Goal: Navigation & Orientation: Find specific page/section

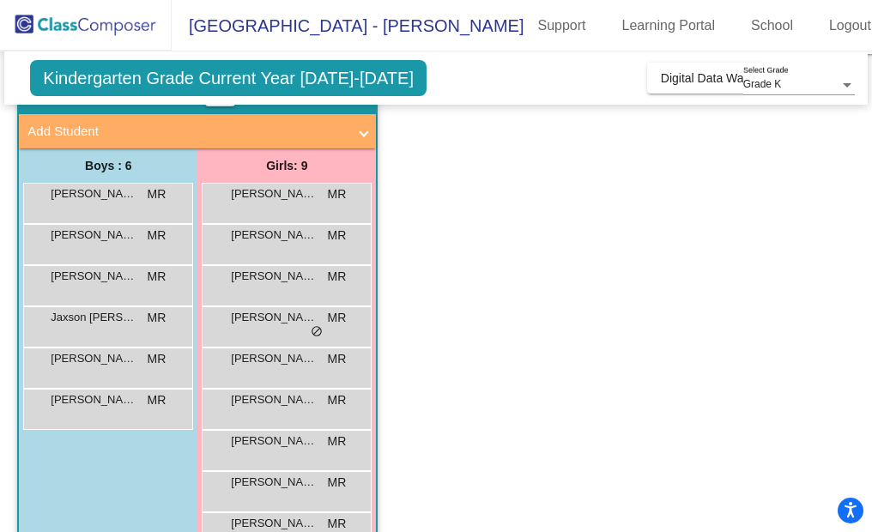
scroll to position [156, 0]
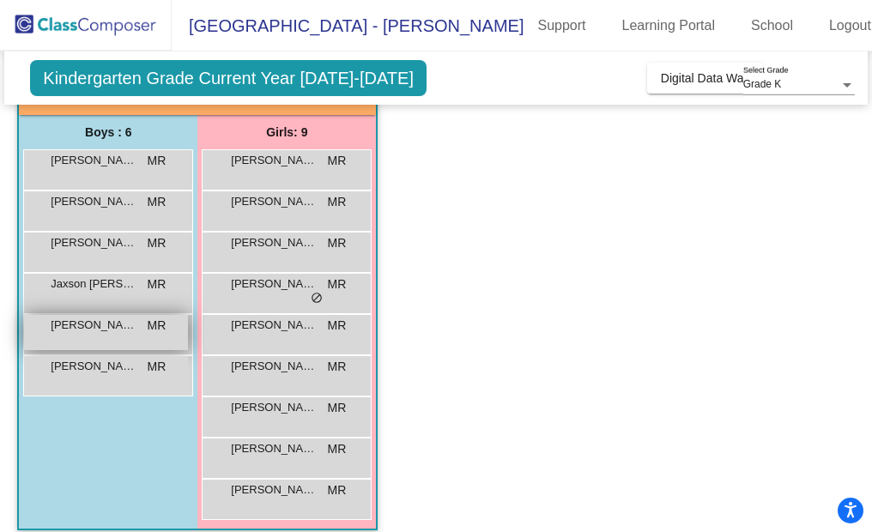
click at [67, 320] on div "[PERSON_NAME] MR lock do_not_disturb_alt" at bounding box center [106, 332] width 164 height 35
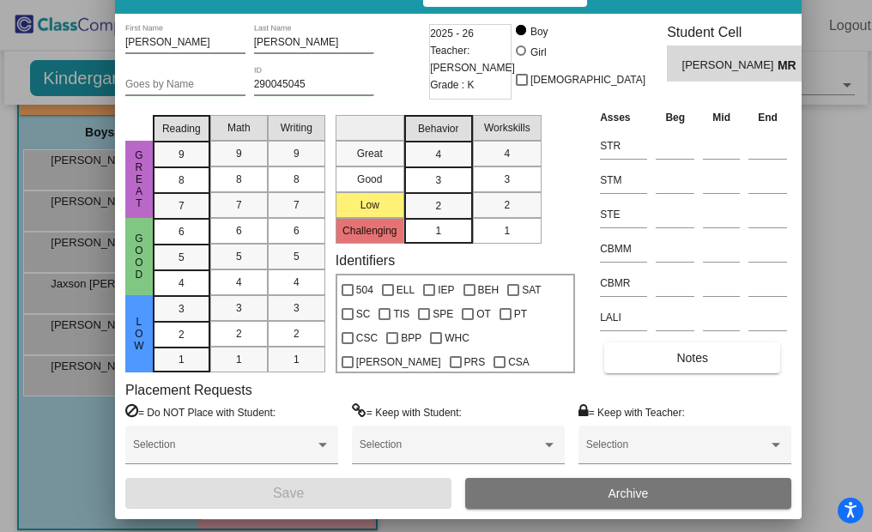
drag, startPoint x: 625, startPoint y: 17, endPoint x: 345, endPoint y: -11, distance: 281.3
click at [345, 0] on html "Accessibility Screen-Reader Guide, Feedback, and Issue Reporting | New window […" at bounding box center [436, 266] width 872 height 532
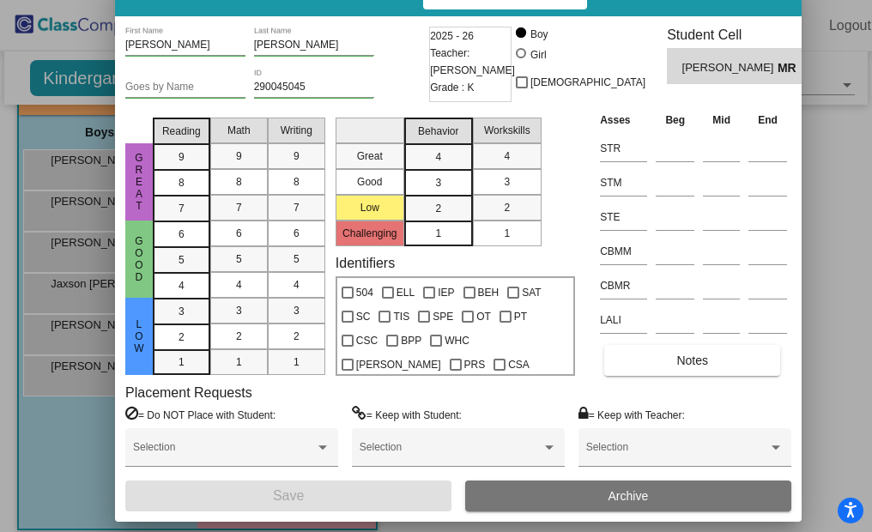
click at [872, 341] on html "Accessibility Screen-Reader Guide, Feedback, and Issue Reporting | New window […" at bounding box center [436, 266] width 872 height 532
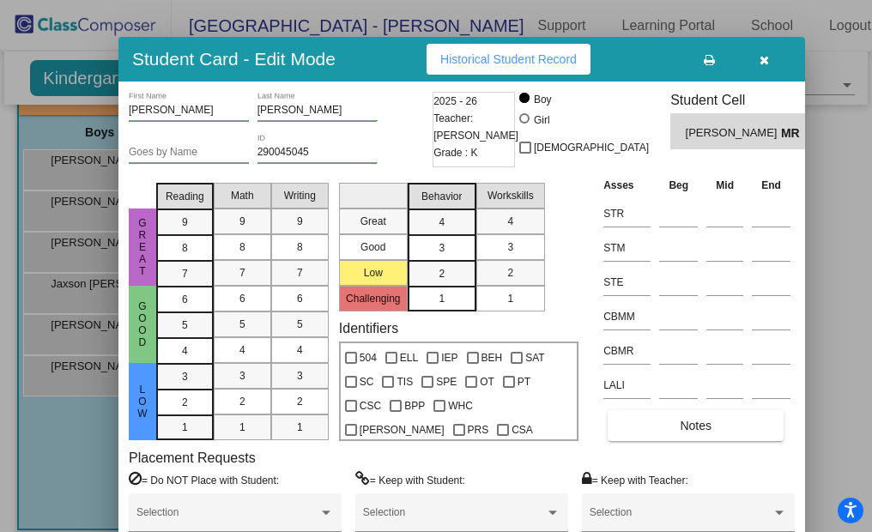
drag, startPoint x: 613, startPoint y: 11, endPoint x: 616, endPoint y: 76, distance: 65.3
click at [616, 76] on div "Student Card - Edit Mode Historical Student Record" at bounding box center [461, 59] width 687 height 45
click at [760, 60] on icon "button" at bounding box center [764, 60] width 9 height 12
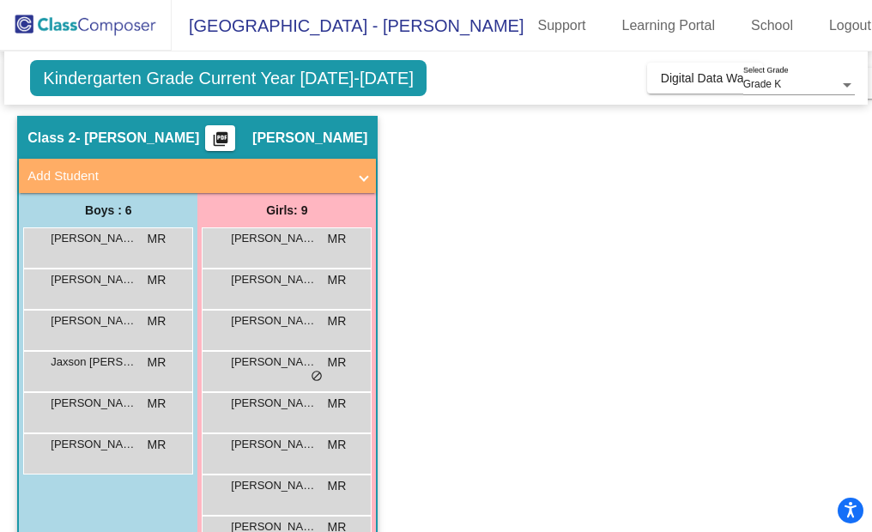
scroll to position [0, 0]
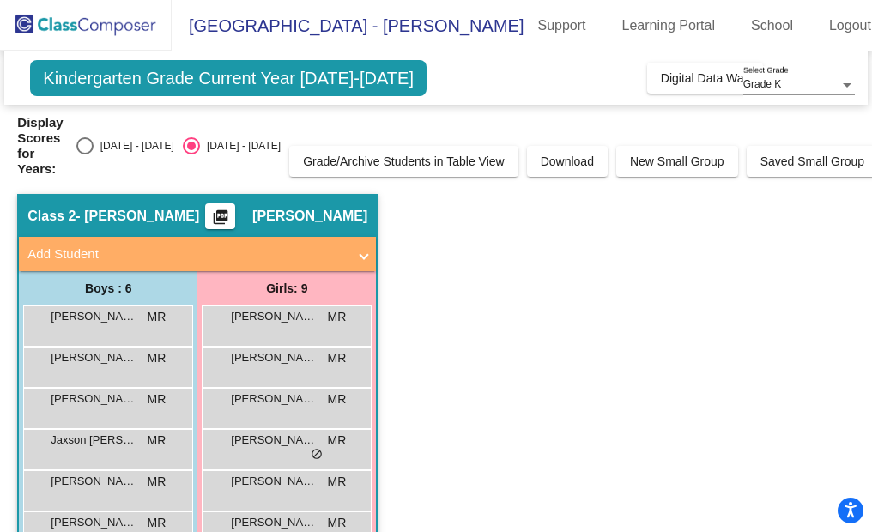
click at [130, 138] on div "[DATE] - [DATE]" at bounding box center [134, 145] width 81 height 15
click at [85, 155] on input "[DATE] - [DATE]" at bounding box center [84, 155] width 1 height 1
radio input "true"
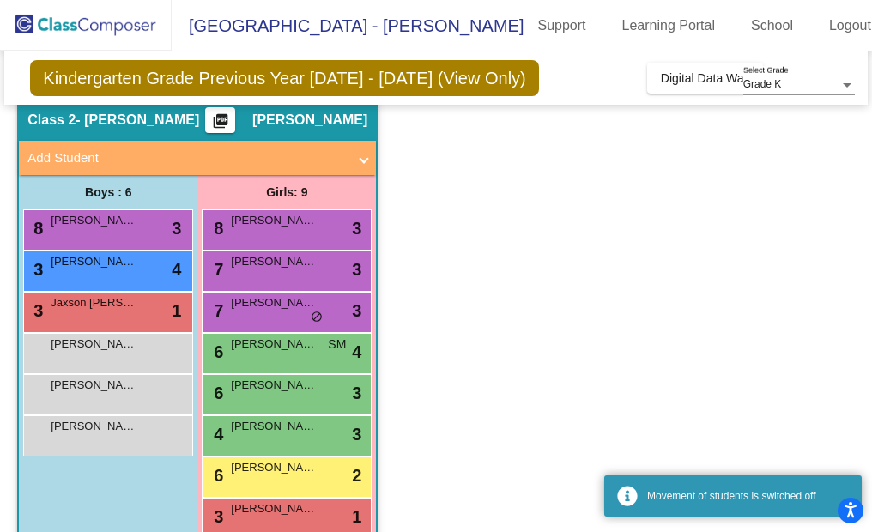
scroll to position [141, 0]
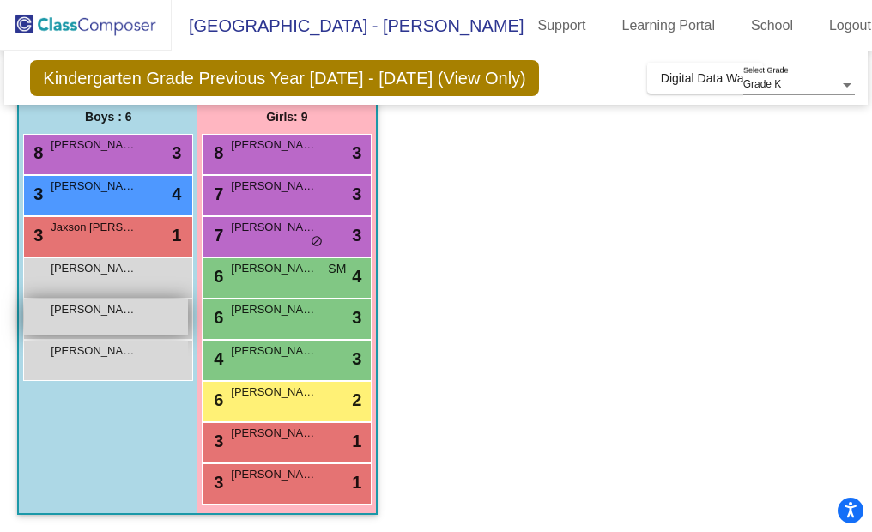
click at [152, 320] on div "[PERSON_NAME] lock do_not_disturb_alt" at bounding box center [106, 317] width 164 height 35
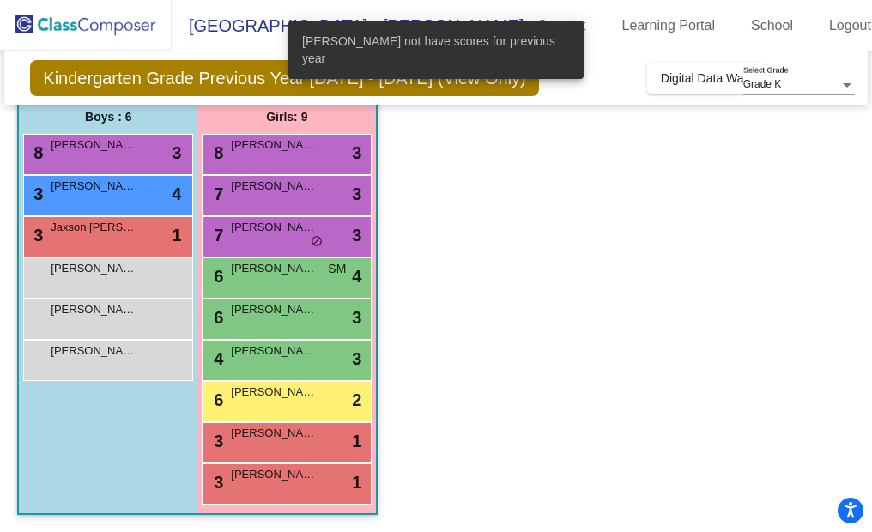
click at [605, 329] on app-classroom "Class 2 - [PERSON_NAME] picture_as_pdf [PERSON_NAME] Add Student First Name Las…" at bounding box center [435, 277] width 837 height 510
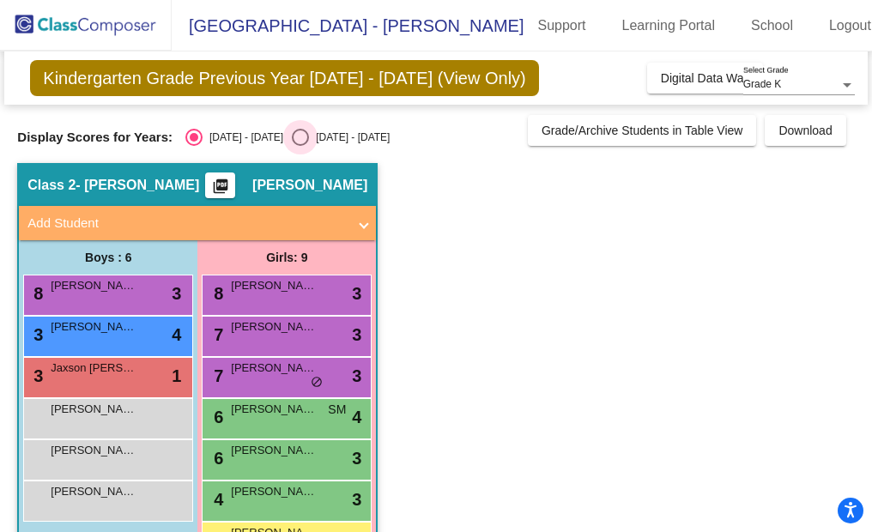
click at [292, 134] on div "Select an option" at bounding box center [300, 137] width 17 height 17
click at [300, 146] on input "[DATE] - [DATE]" at bounding box center [300, 146] width 1 height 1
radio input "true"
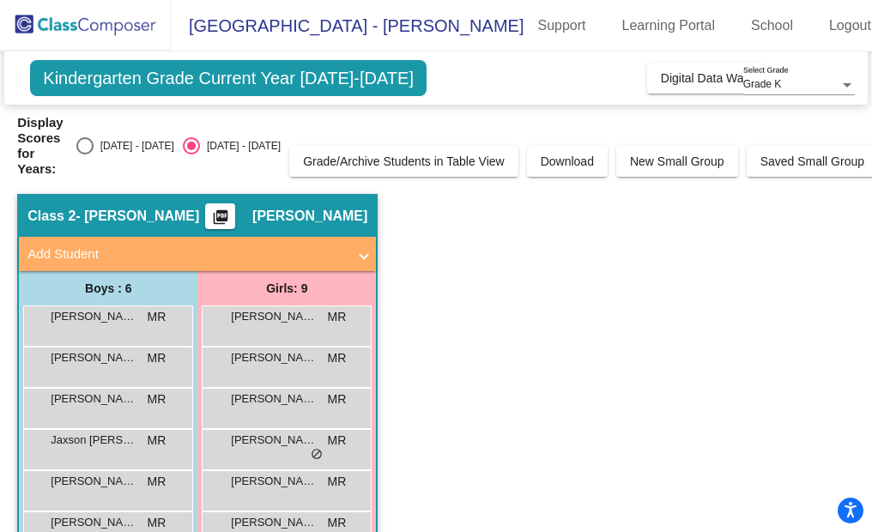
click at [587, 319] on app-classroom "Class 2 - [PERSON_NAME] picture_as_pdf [PERSON_NAME] Add Student First Name Las…" at bounding box center [435, 449] width 837 height 510
click at [665, 88] on button "Digital Data Wall" at bounding box center [705, 78] width 116 height 31
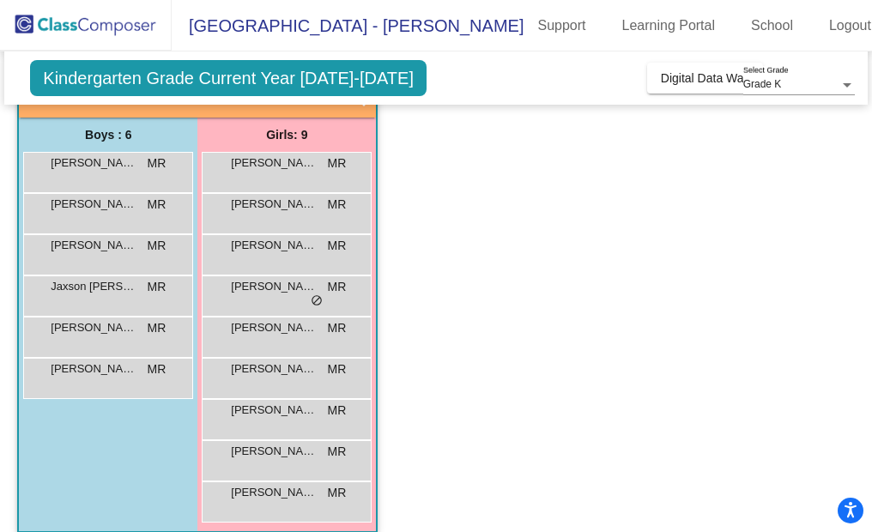
scroll to position [156, 0]
